Goal: Information Seeking & Learning: Learn about a topic

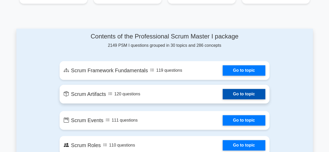
scroll to position [254, 0]
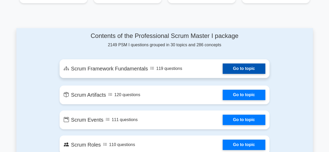
click at [235, 69] on link "Go to topic" at bounding box center [243, 68] width 43 height 10
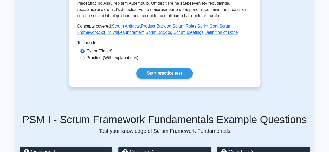
scroll to position [239, 0]
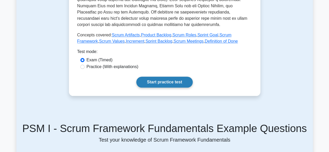
click at [188, 77] on link "Start practice test" at bounding box center [164, 82] width 56 height 11
